Goal: Communication & Community: Connect with others

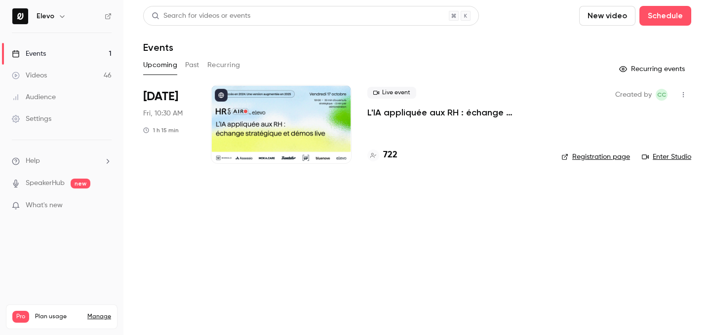
click at [683, 99] on button "button" at bounding box center [683, 95] width 16 height 16
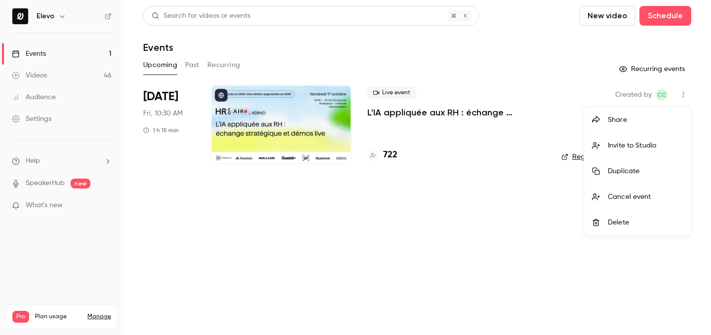
click at [646, 152] on li "Invite to Studio" at bounding box center [637, 146] width 107 height 26
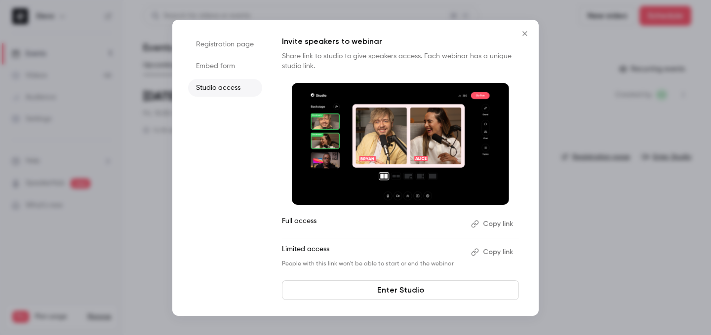
click at [522, 38] on button "Close" at bounding box center [525, 34] width 20 height 20
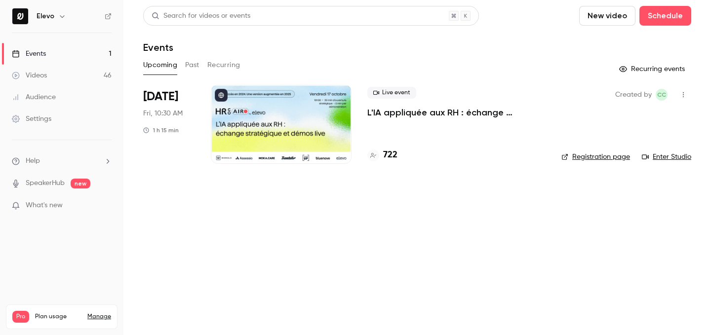
click at [684, 96] on icon "button" at bounding box center [683, 94] width 8 height 7
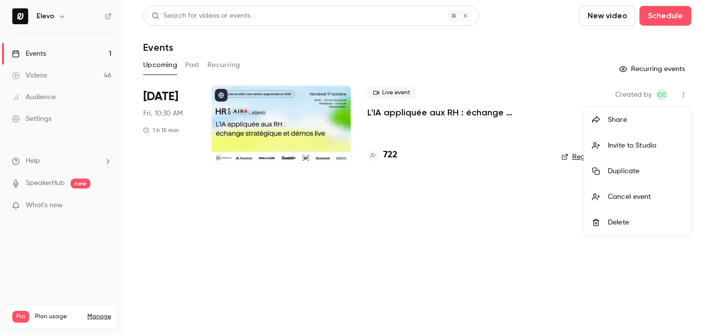
click at [643, 140] on li "Invite to Studio" at bounding box center [637, 146] width 107 height 26
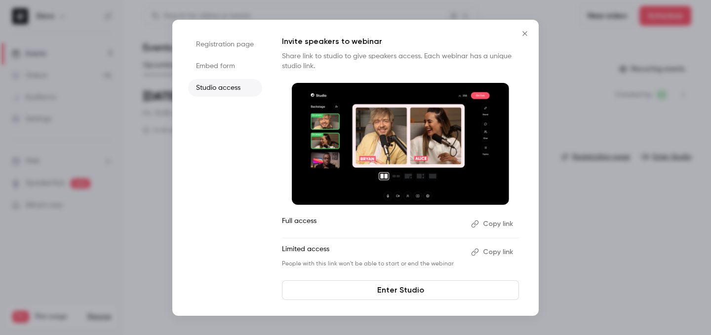
click at [490, 251] on button "Copy link" at bounding box center [493, 252] width 52 height 16
click at [522, 38] on button "Close" at bounding box center [525, 34] width 20 height 20
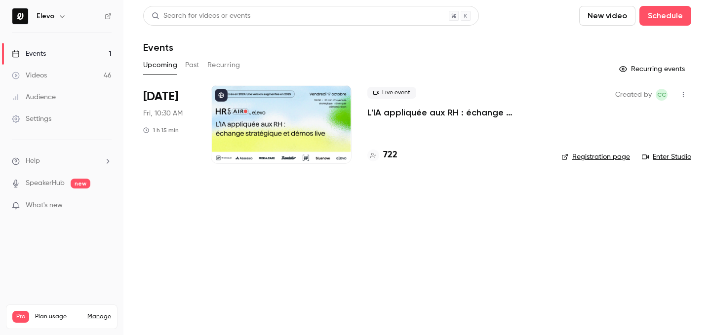
click at [590, 153] on link "Registration page" at bounding box center [595, 157] width 69 height 10
click at [686, 92] on icon "button" at bounding box center [683, 94] width 8 height 7
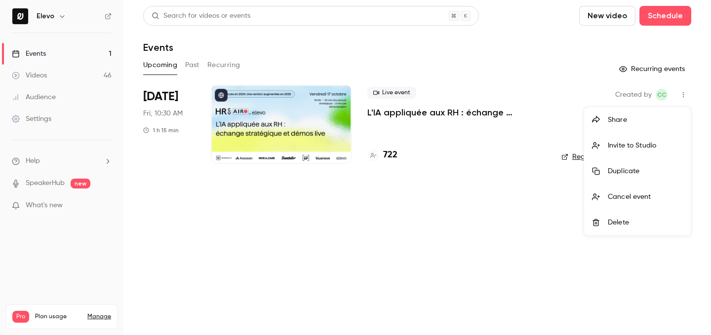
click at [613, 142] on div "Invite to Studio" at bounding box center [645, 146] width 75 height 10
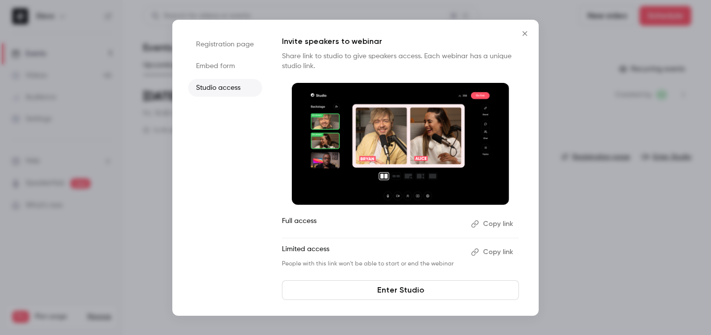
click at [506, 249] on button "Copy link" at bounding box center [493, 252] width 52 height 16
click at [527, 33] on icon "Close" at bounding box center [525, 34] width 12 height 8
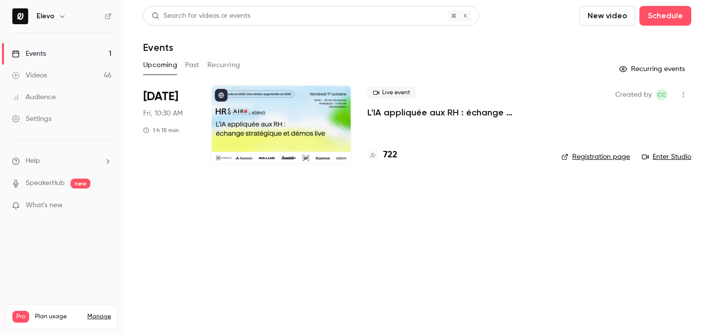
click at [683, 91] on icon "button" at bounding box center [683, 94] width 8 height 7
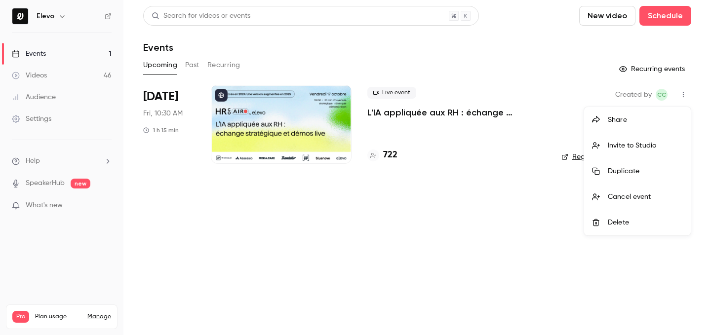
click at [660, 139] on li "Invite to Studio" at bounding box center [637, 146] width 107 height 26
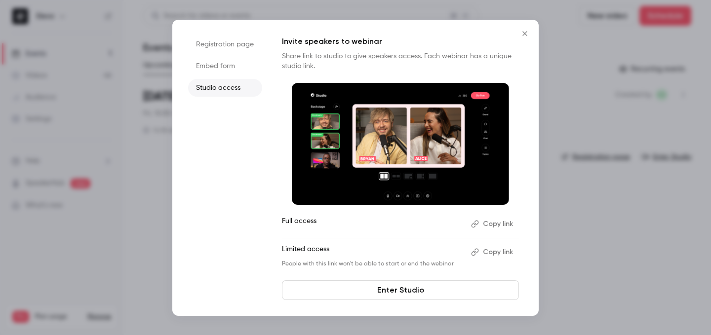
click at [497, 256] on button "Copy link" at bounding box center [493, 252] width 52 height 16
click at [496, 252] on button "Copy link" at bounding box center [493, 252] width 52 height 16
click at [499, 253] on button "Copy link" at bounding box center [493, 252] width 52 height 16
click at [490, 255] on button "Copy link" at bounding box center [493, 252] width 52 height 16
click at [496, 249] on button "Copy link" at bounding box center [493, 252] width 52 height 16
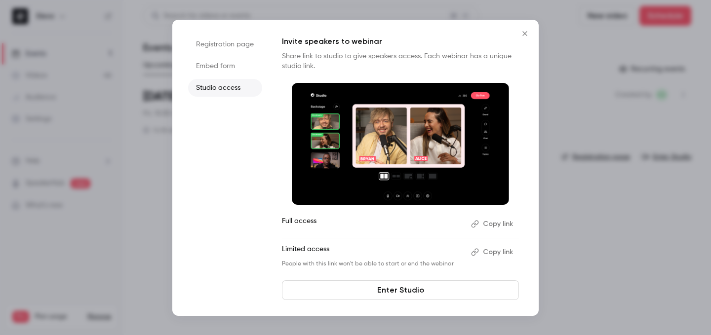
click at [503, 255] on button "Copy link" at bounding box center [493, 252] width 52 height 16
click at [523, 33] on icon "Close" at bounding box center [525, 34] width 12 height 8
